Goal: Task Accomplishment & Management: Use online tool/utility

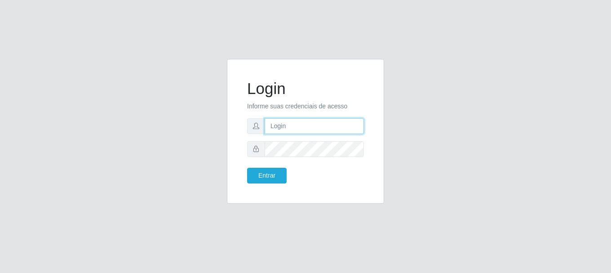
drag, startPoint x: 0, startPoint y: 0, endPoint x: 319, endPoint y: 126, distance: 342.7
click at [319, 126] on input "text" at bounding box center [314, 126] width 99 height 16
type input "[EMAIL_ADDRESS][DOMAIN_NAME]"
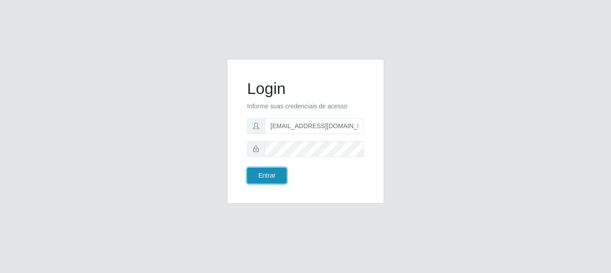
click at [253, 173] on button "Entrar" at bounding box center [267, 176] width 40 height 16
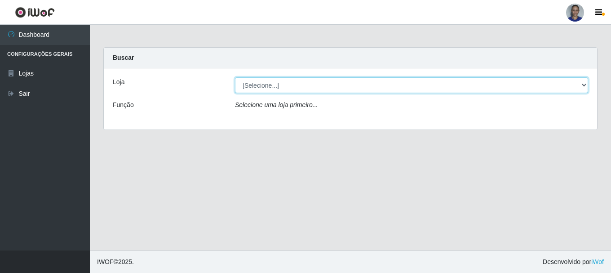
click at [571, 90] on select "[Selecione...] Supermercado [GEOGRAPHIC_DATA]" at bounding box center [411, 85] width 353 height 16
select select "165"
click at [235, 77] on select "[Selecione...] Supermercado [GEOGRAPHIC_DATA]" at bounding box center [411, 85] width 353 height 16
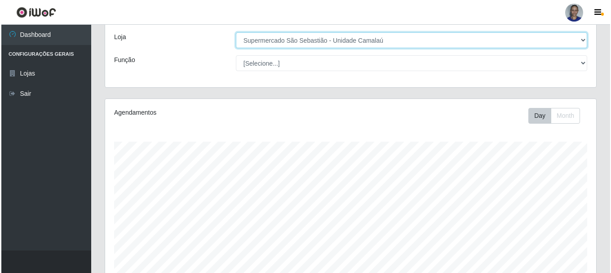
scroll to position [211, 0]
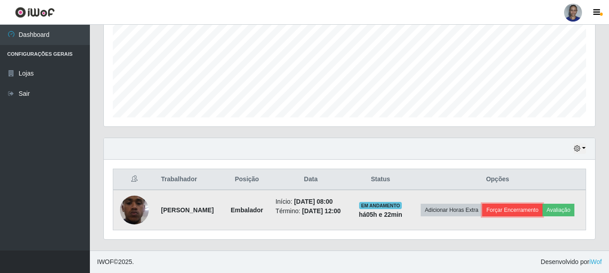
click at [542, 204] on button "Forçar Encerramento" at bounding box center [512, 210] width 60 height 13
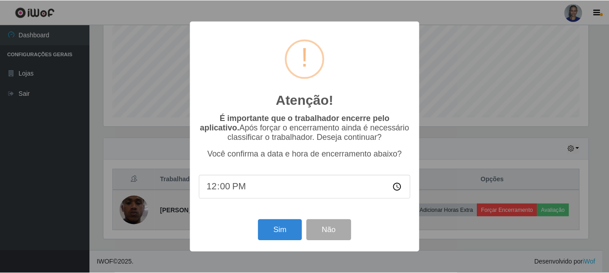
scroll to position [187, 487]
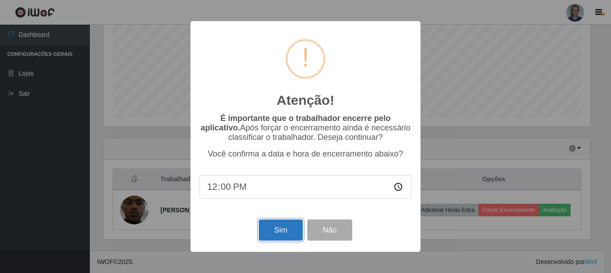
click at [286, 230] on button "Sim" at bounding box center [281, 229] width 44 height 21
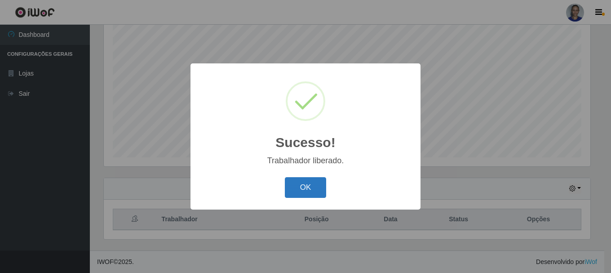
click at [309, 186] on button "OK" at bounding box center [306, 187] width 42 height 21
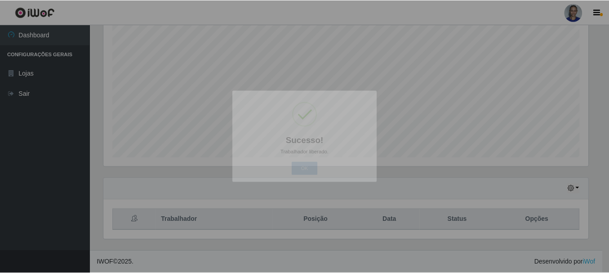
scroll to position [187, 491]
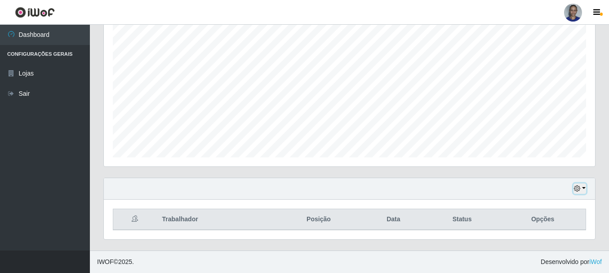
click at [583, 191] on button "button" at bounding box center [579, 188] width 13 height 10
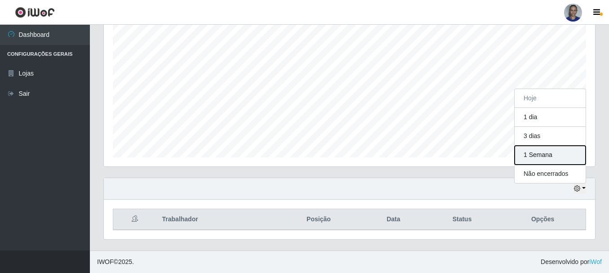
click at [564, 158] on button "1 Semana" at bounding box center [550, 155] width 71 height 19
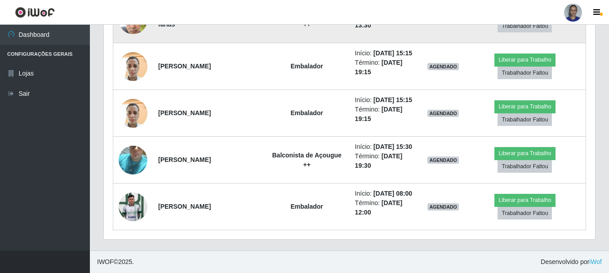
scroll to position [726, 0]
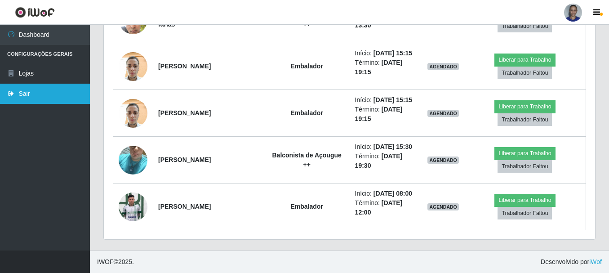
click at [69, 98] on link "Sair" at bounding box center [45, 94] width 90 height 20
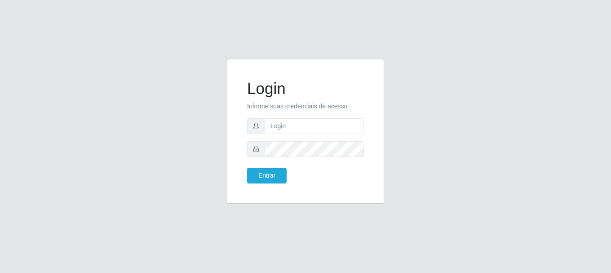
click at [277, 112] on form "Login Informe suas credenciais de acesso Entrar" at bounding box center [305, 131] width 117 height 104
click at [286, 128] on input "text" at bounding box center [314, 126] width 99 height 16
type input "[EMAIL_ADDRESS][DOMAIN_NAME]"
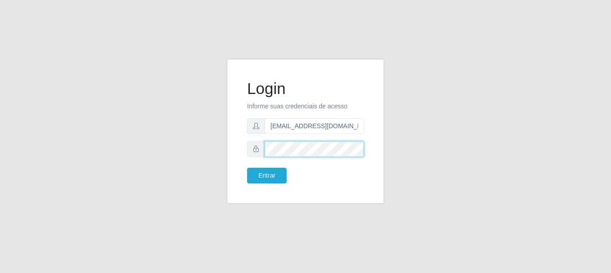
click at [247, 168] on button "Entrar" at bounding box center [267, 176] width 40 height 16
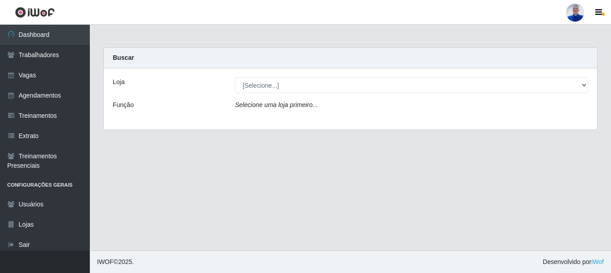
click at [267, 93] on div "Loja [Selecione...] Supermercado São Sebastião - Unidade Camalaú Função Selecio…" at bounding box center [350, 98] width 493 height 61
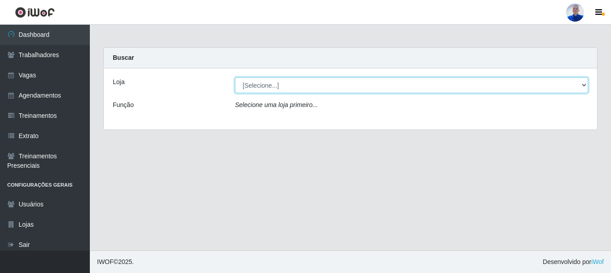
click at [253, 85] on select "[Selecione...] Supermercado [GEOGRAPHIC_DATA]" at bounding box center [411, 85] width 353 height 16
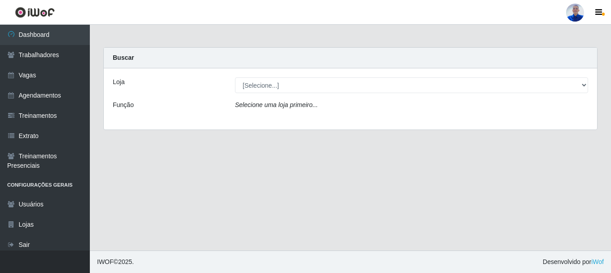
click at [256, 120] on div "Loja [Selecione...] Supermercado São Sebastião - Unidade Camalaú Função Selecio…" at bounding box center [350, 98] width 493 height 61
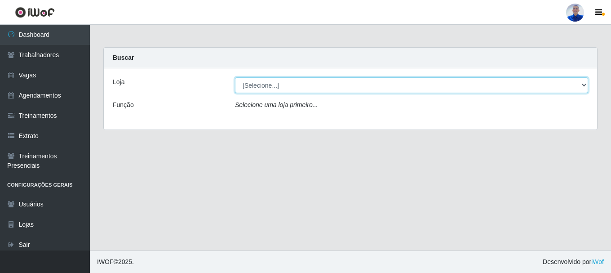
click at [255, 84] on select "[Selecione...] Supermercado [GEOGRAPHIC_DATA]" at bounding box center [411, 85] width 353 height 16
select select "165"
click at [235, 77] on select "[Selecione...] Supermercado [GEOGRAPHIC_DATA]" at bounding box center [411, 85] width 353 height 16
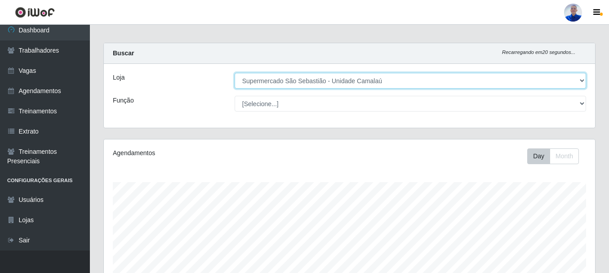
scroll to position [164, 0]
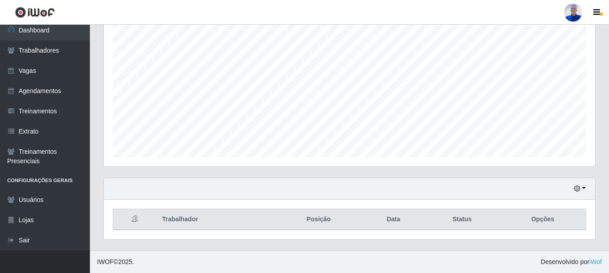
click at [198, 219] on th "Trabalhador" at bounding box center [216, 219] width 118 height 21
click at [581, 187] on button "button" at bounding box center [579, 188] width 13 height 10
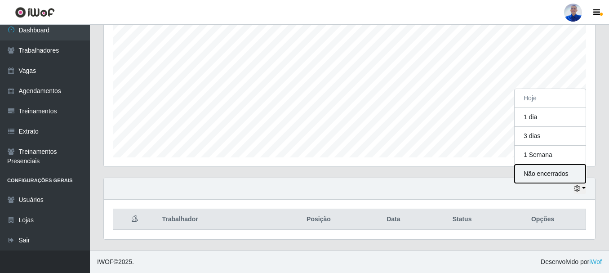
click at [561, 177] on button "Não encerrados" at bounding box center [550, 173] width 71 height 18
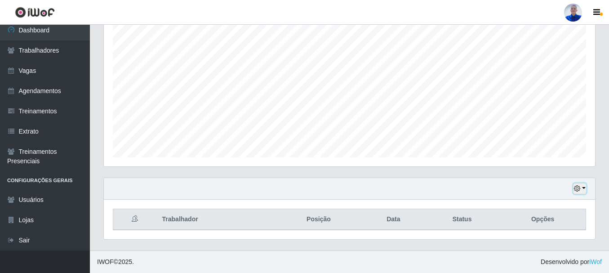
click at [580, 185] on button "button" at bounding box center [579, 188] width 13 height 10
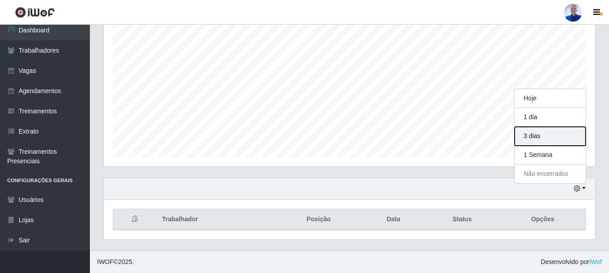
click at [554, 145] on button "3 dias" at bounding box center [550, 136] width 71 height 19
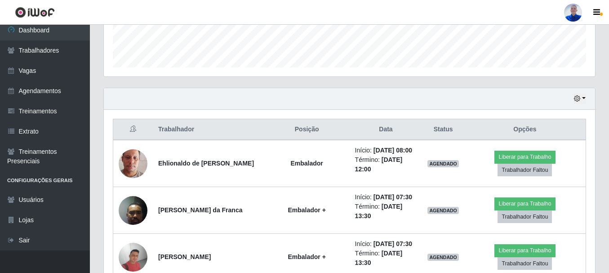
scroll to position [119, 0]
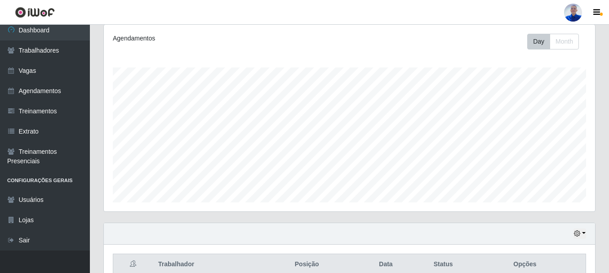
click at [573, 237] on div "Hoje 1 dia 3 dias 1 Semana Não encerrados" at bounding box center [349, 234] width 491 height 22
click at [577, 234] on icon "button" at bounding box center [577, 233] width 6 height 6
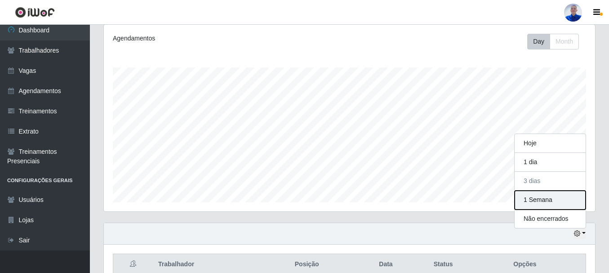
click at [534, 202] on button "1 Semana" at bounding box center [550, 200] width 71 height 19
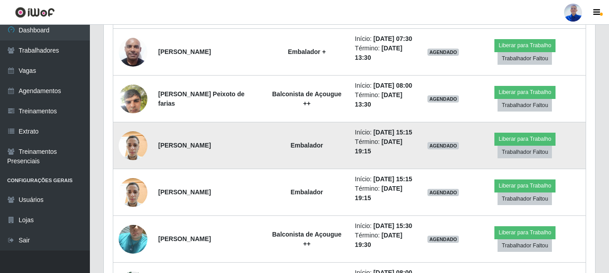
scroll to position [568, 0]
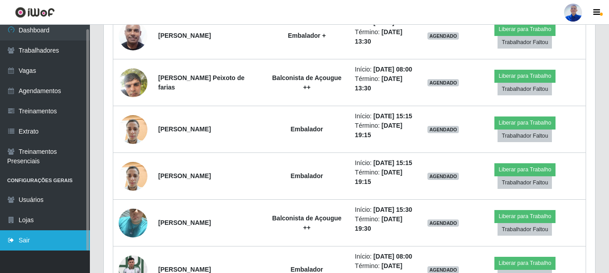
click at [49, 247] on link "Sair" at bounding box center [45, 240] width 90 height 20
